Goal: Transaction & Acquisition: Book appointment/travel/reservation

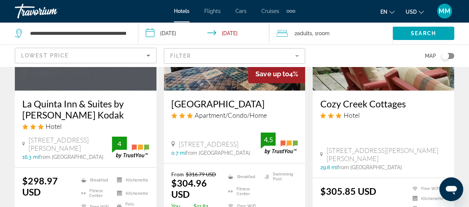
scroll to position [741, 0]
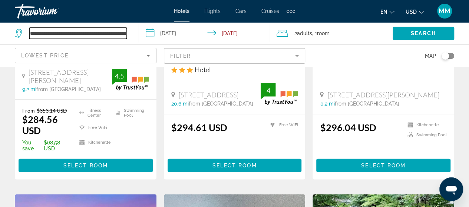
click at [78, 37] on input "**********" at bounding box center [77, 33] width 97 height 11
drag, startPoint x: 30, startPoint y: 33, endPoint x: 149, endPoint y: 28, distance: 118.6
click at [149, 28] on div "**********" at bounding box center [234, 33] width 469 height 22
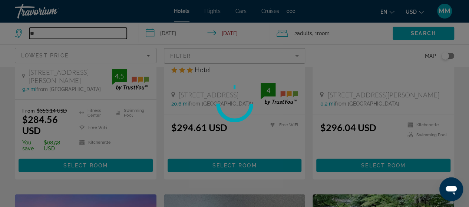
type input "*"
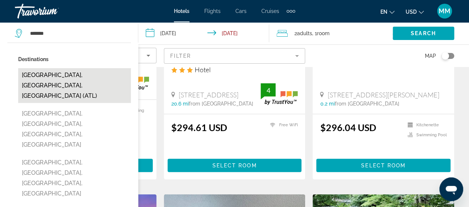
click at [82, 71] on button "[GEOGRAPHIC_DATA], [GEOGRAPHIC_DATA], [GEOGRAPHIC_DATA] (ATL)" at bounding box center [74, 85] width 113 height 35
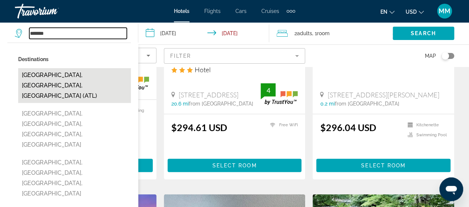
type input "**********"
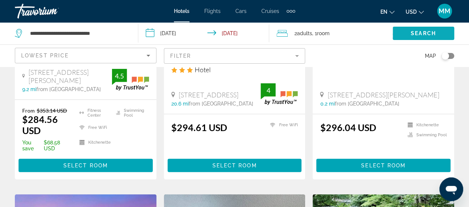
click at [412, 32] on span "Search" at bounding box center [422, 33] width 25 height 6
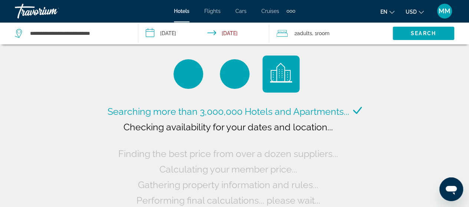
click at [180, 35] on input "**********" at bounding box center [205, 34] width 134 height 24
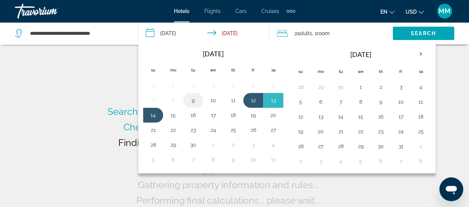
click at [194, 101] on button "9" at bounding box center [193, 100] width 12 height 10
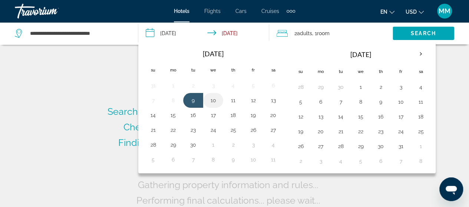
click at [213, 103] on button "10" at bounding box center [213, 100] width 12 height 10
type input "**********"
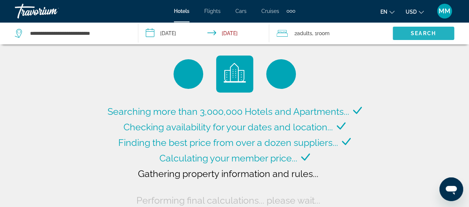
click at [416, 33] on span "Search" at bounding box center [422, 33] width 25 height 6
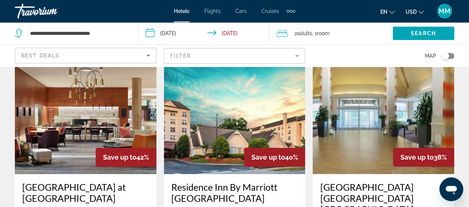
scroll to position [148, 0]
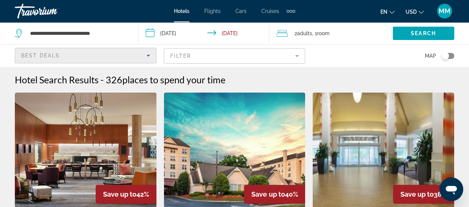
click at [150, 58] on icon "Sort by" at bounding box center [148, 55] width 9 height 9
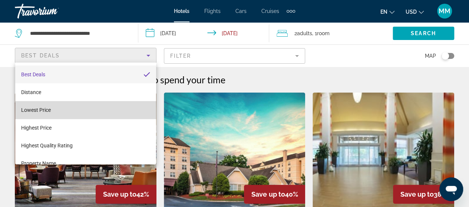
click at [113, 107] on mat-option "Lowest Price" at bounding box center [85, 110] width 141 height 18
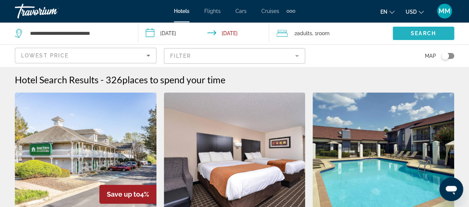
click at [423, 33] on span "Search" at bounding box center [422, 33] width 25 height 6
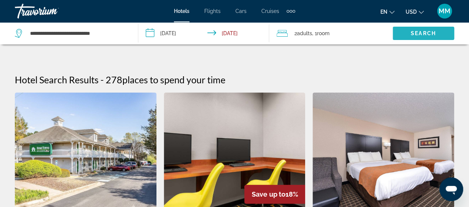
click at [420, 38] on span "Search widget" at bounding box center [422, 33] width 61 height 18
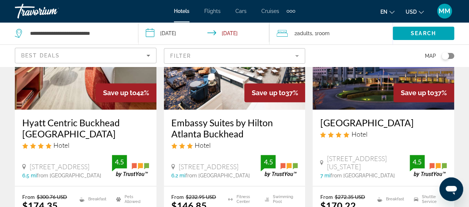
scroll to position [439, 0]
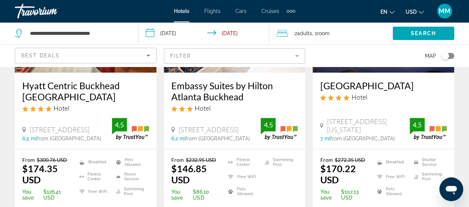
click at [130, 54] on div "Best Deals" at bounding box center [83, 55] width 125 height 9
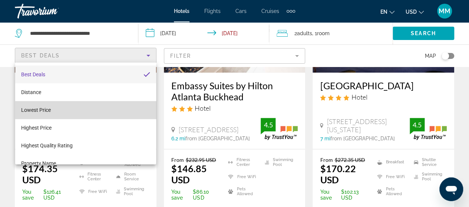
click at [90, 110] on mat-option "Lowest Price" at bounding box center [85, 110] width 141 height 18
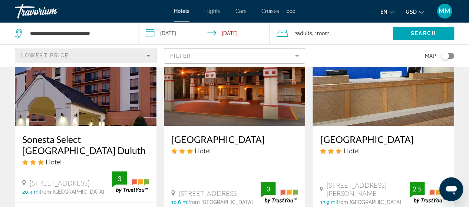
scroll to position [704, 0]
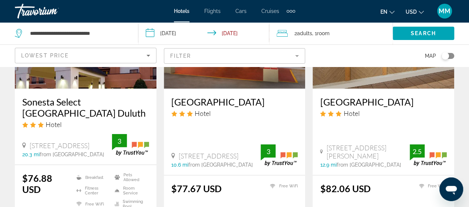
click at [373, 96] on h3 "[GEOGRAPHIC_DATA]" at bounding box center [383, 101] width 127 height 11
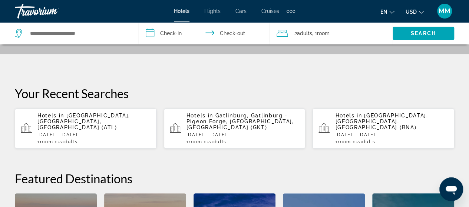
scroll to position [148, 0]
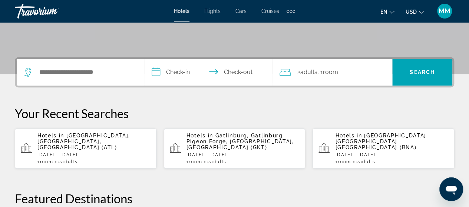
click at [107, 141] on p "Hotels in [GEOGRAPHIC_DATA], [GEOGRAPHIC_DATA], [GEOGRAPHIC_DATA] (ATL)" at bounding box center [93, 142] width 113 height 18
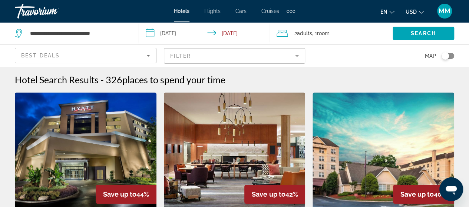
click at [181, 38] on input "**********" at bounding box center [205, 34] width 134 height 24
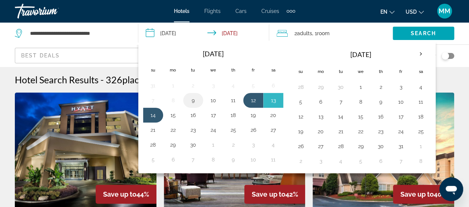
click at [193, 99] on button "9" at bounding box center [193, 100] width 12 height 10
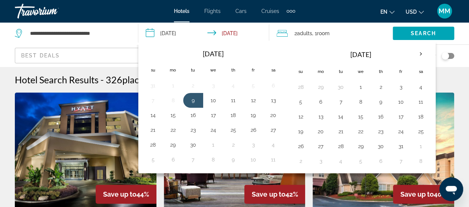
click at [215, 102] on button "10" at bounding box center [213, 100] width 12 height 10
type input "**********"
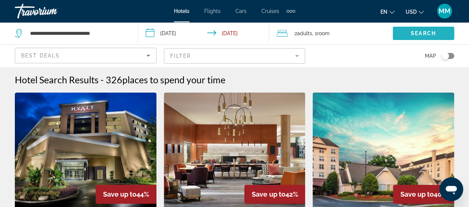
click at [421, 31] on span "Search" at bounding box center [422, 33] width 25 height 6
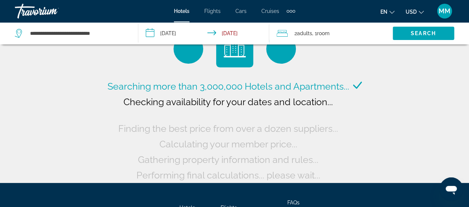
scroll to position [37, 0]
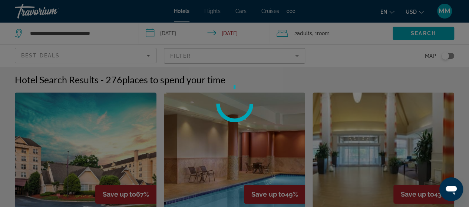
click at [101, 57] on div at bounding box center [234, 103] width 469 height 207
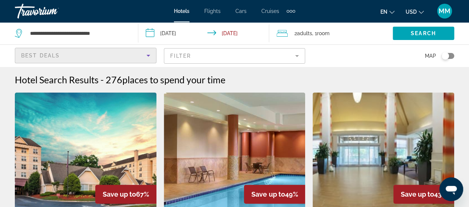
click at [148, 57] on icon "Sort by" at bounding box center [148, 55] width 9 height 9
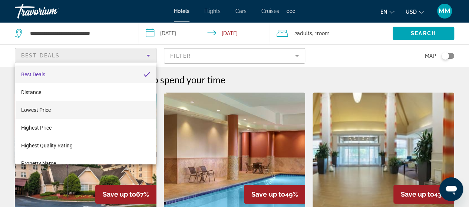
click at [103, 108] on mat-option "Lowest Price" at bounding box center [85, 110] width 141 height 18
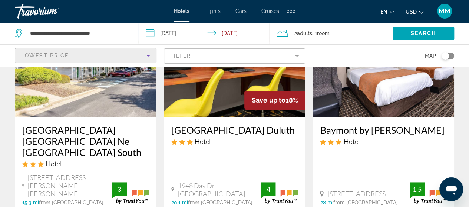
scroll to position [111, 0]
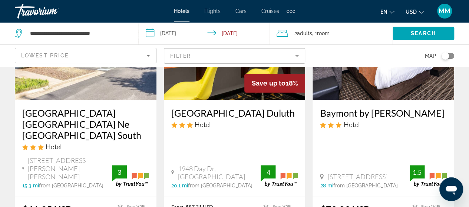
click at [356, 111] on h3 "Baymont by [PERSON_NAME]" at bounding box center [383, 112] width 127 height 11
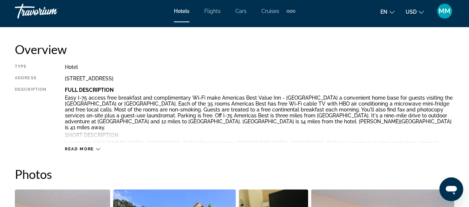
scroll to position [370, 0]
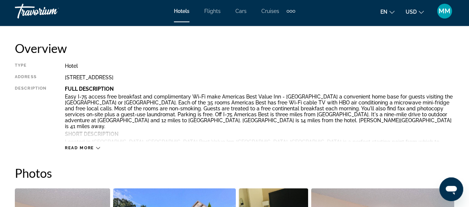
click at [98, 136] on div "Read more" at bounding box center [259, 140] width 389 height 20
click at [91, 148] on span "Read more" at bounding box center [79, 148] width 29 height 5
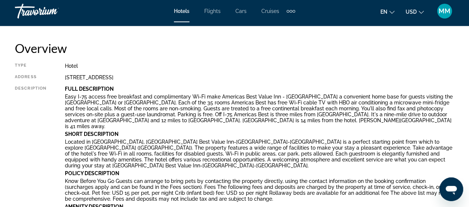
drag, startPoint x: 60, startPoint y: 76, endPoint x: 205, endPoint y: 76, distance: 144.8
click at [205, 76] on div "Type Hotel Address [STREET_ADDRESS] Description Full Description Easy I-75 acce…" at bounding box center [234, 183] width 439 height 240
copy div "[STREET_ADDRESS]"
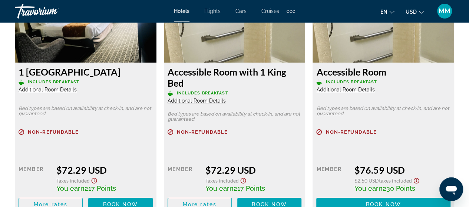
scroll to position [1371, 0]
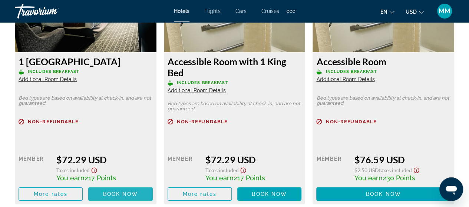
click at [107, 191] on span "Book now" at bounding box center [120, 194] width 35 height 6
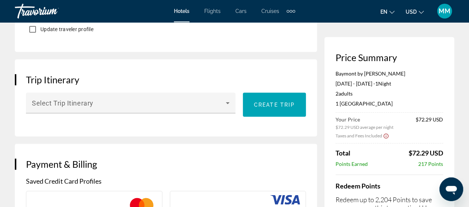
scroll to position [445, 0]
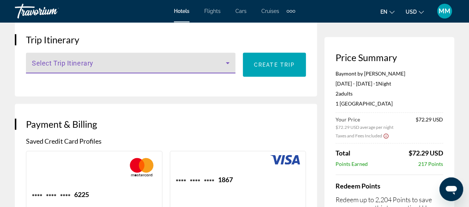
click at [227, 67] on icon "Main content" at bounding box center [227, 63] width 9 height 9
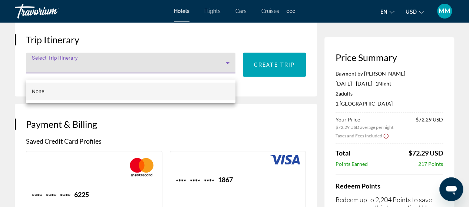
click at [227, 71] on div at bounding box center [234, 103] width 469 height 207
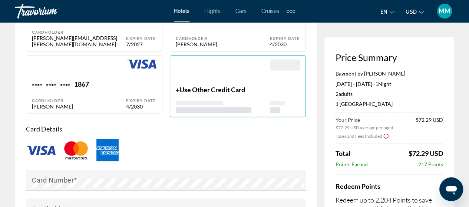
scroll to position [630, 0]
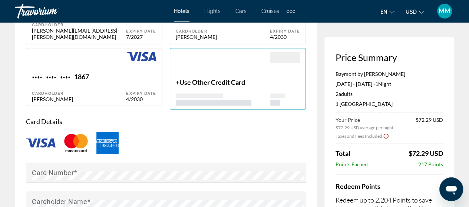
click at [227, 91] on div "+ Use Other Credit Card" at bounding box center [223, 92] width 95 height 28
click at [228, 76] on div "Main content" at bounding box center [223, 65] width 95 height 26
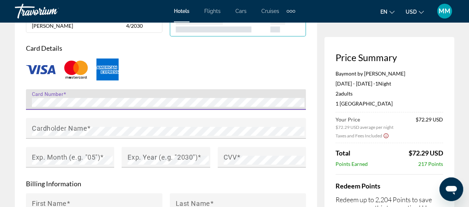
scroll to position [704, 0]
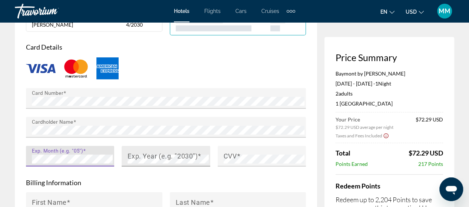
click at [132, 156] on mat-label "Exp. Year (e.g. "2030")" at bounding box center [162, 157] width 70 height 8
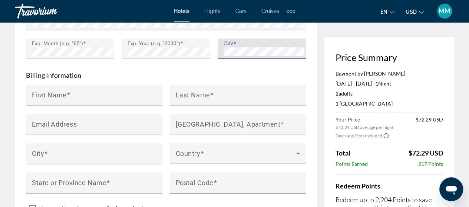
scroll to position [815, 0]
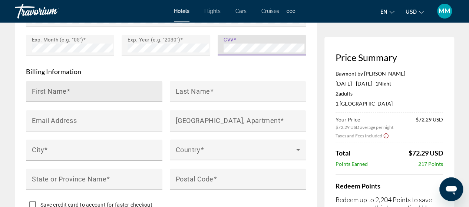
click at [107, 94] on input "First Name" at bounding box center [96, 94] width 129 height 9
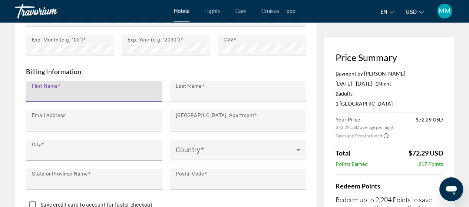
type input "******"
type input "********"
type input "**********"
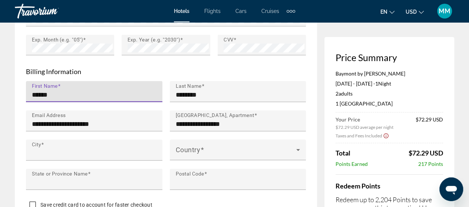
type input "**********"
type input "**"
type input "*****"
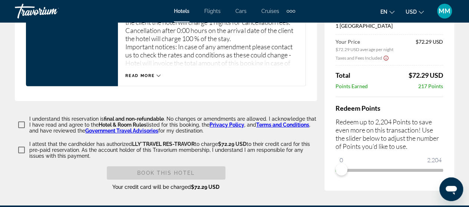
scroll to position [1185, 0]
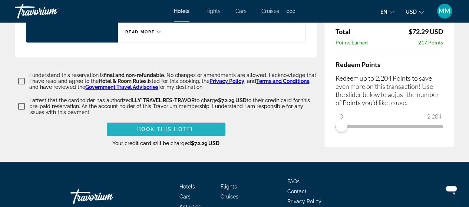
click at [170, 127] on span "Book this hotel" at bounding box center [165, 129] width 57 height 6
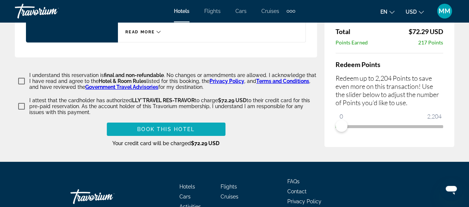
scroll to position [863, 0]
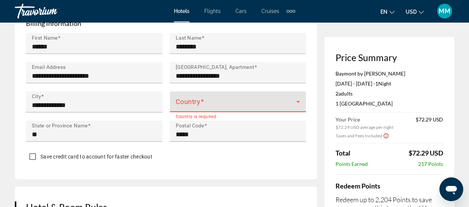
click at [219, 100] on span "Main content" at bounding box center [236, 104] width 121 height 9
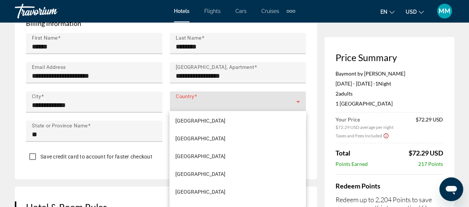
scroll to position [4253, 0]
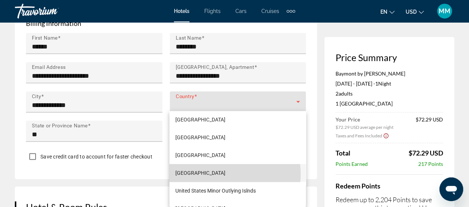
click at [222, 174] on span "[GEOGRAPHIC_DATA]" at bounding box center [200, 173] width 50 height 9
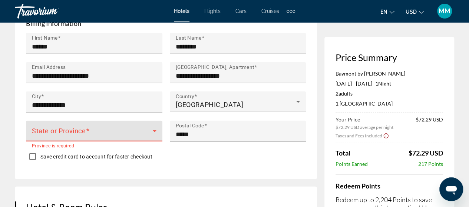
click at [129, 130] on span "Main content" at bounding box center [92, 134] width 121 height 9
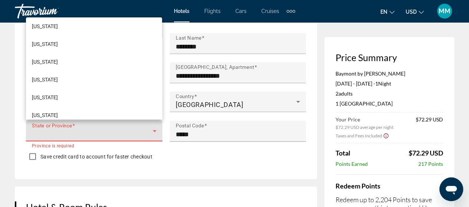
scroll to position [111, 0]
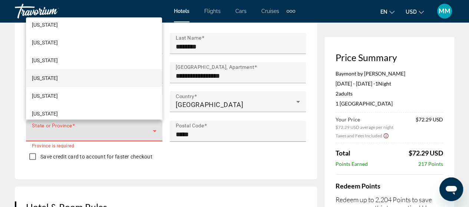
click at [60, 75] on mat-option "[US_STATE]" at bounding box center [94, 78] width 136 height 18
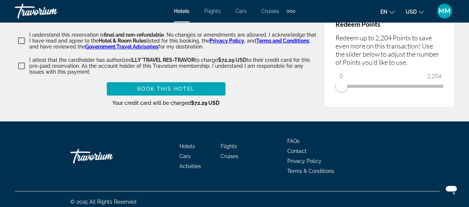
scroll to position [1229, 0]
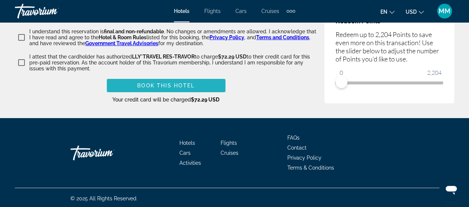
click at [177, 83] on span "Book this hotel" at bounding box center [165, 86] width 57 height 6
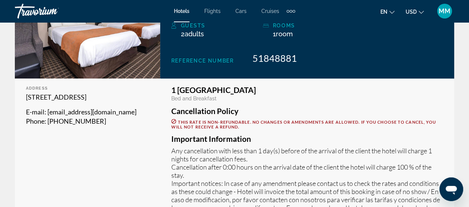
scroll to position [117, 0]
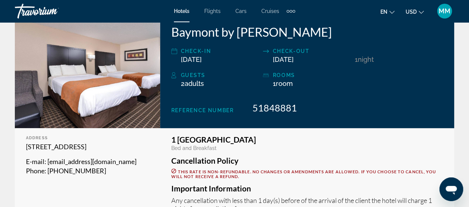
drag, startPoint x: 26, startPoint y: 146, endPoint x: 69, endPoint y: 158, distance: 44.9
copy p "[STREET_ADDRESS]"
